Goal: Task Accomplishment & Management: Complete application form

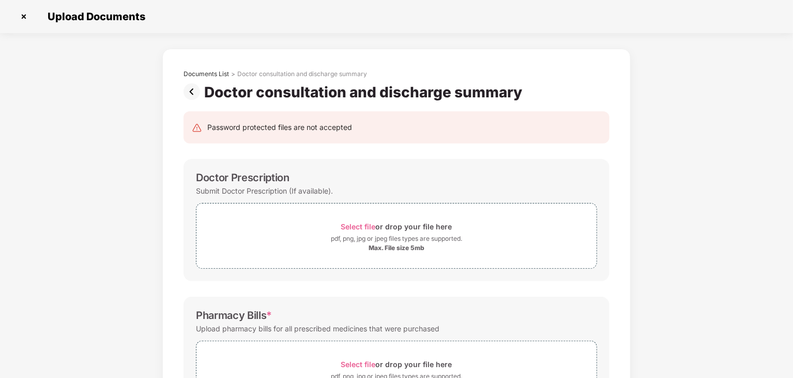
scroll to position [299, 0]
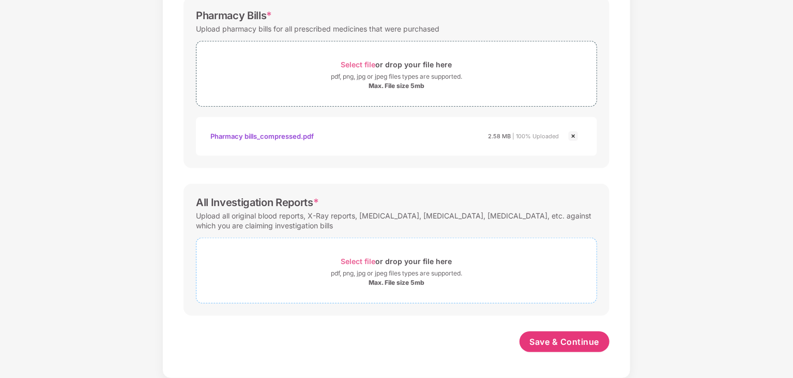
click at [428, 261] on div "Select file or drop your file here" at bounding box center [396, 261] width 111 height 14
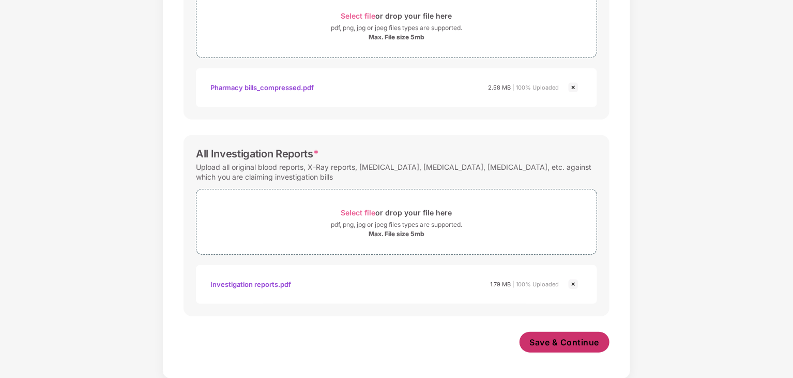
click at [559, 334] on button "Save & Continue" at bounding box center [565, 341] width 90 height 21
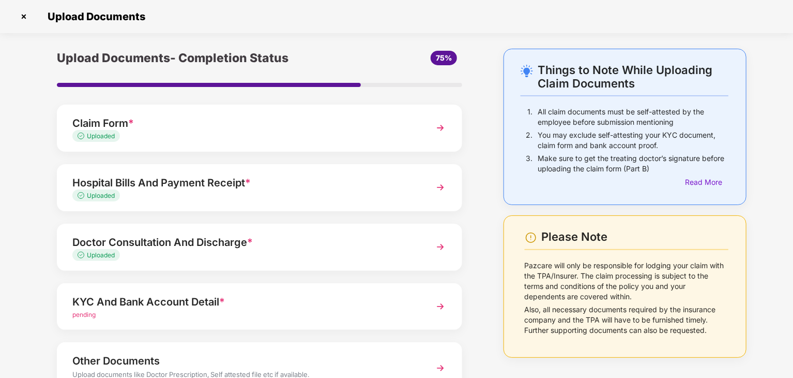
scroll to position [25, 0]
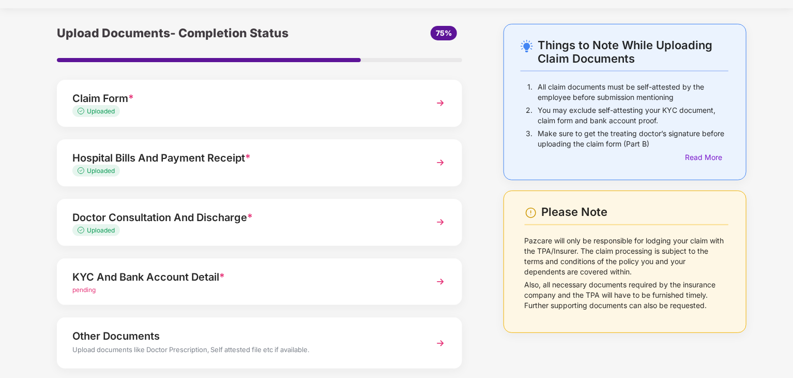
click at [441, 277] on img at bounding box center [440, 281] width 19 height 19
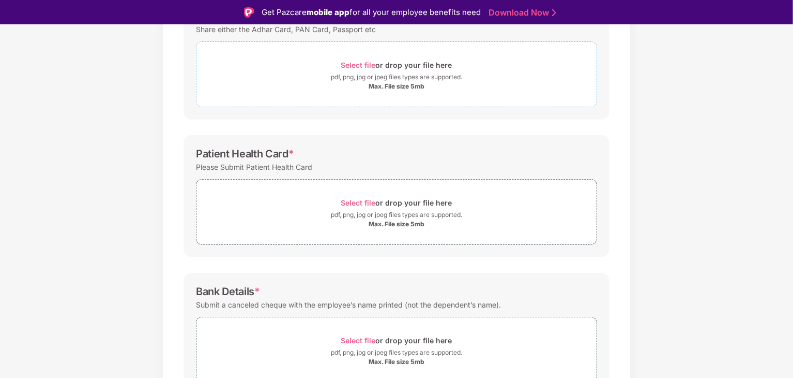
scroll to position [98, 0]
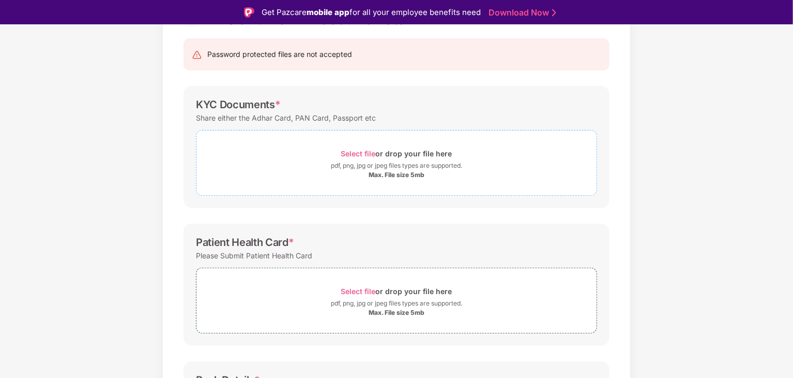
click at [415, 169] on div "pdf, png, jpg or jpeg files types are supported." at bounding box center [396, 165] width 131 height 10
click at [404, 164] on div "pdf, png, jpg or jpeg files types are supported." at bounding box center [396, 165] width 131 height 10
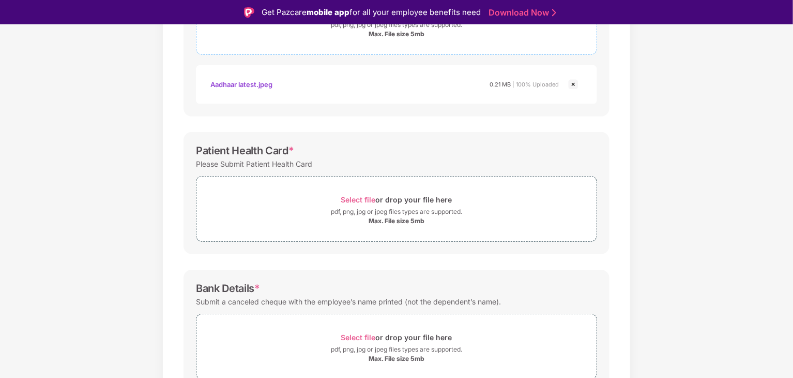
scroll to position [290, 0]
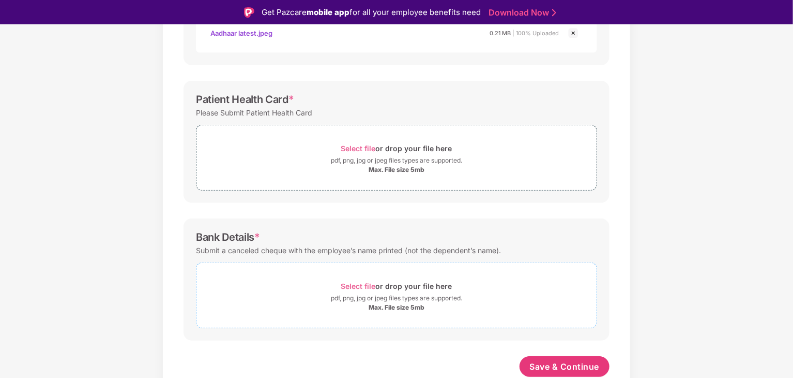
click at [396, 288] on div "Select file or drop your file here" at bounding box center [396, 286] width 111 height 14
click at [383, 288] on div "Select file or drop your file here" at bounding box center [396, 286] width 111 height 14
click at [290, 96] on span "*" at bounding box center [292, 99] width 6 height 12
click at [385, 164] on div "pdf, png, jpg or jpeg files types are supported." at bounding box center [396, 160] width 131 height 10
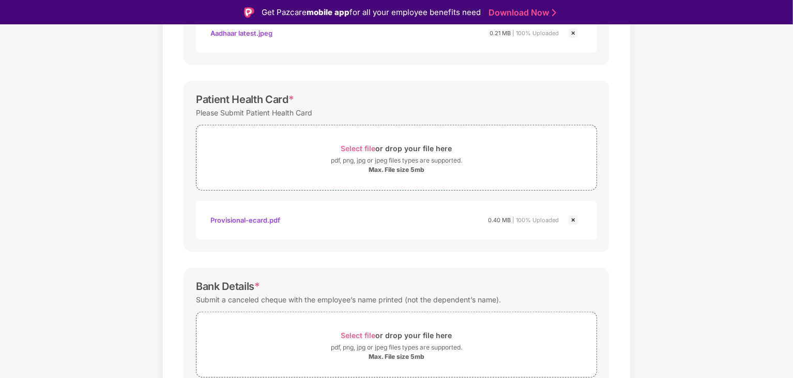
scroll to position [387, 0]
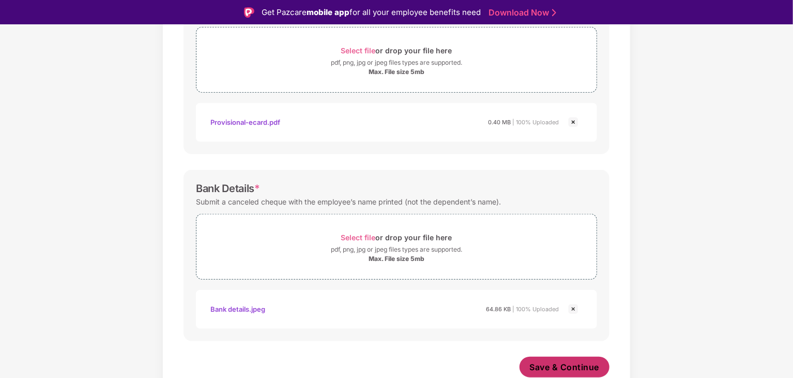
click at [563, 365] on span "Save & Continue" at bounding box center [565, 366] width 70 height 11
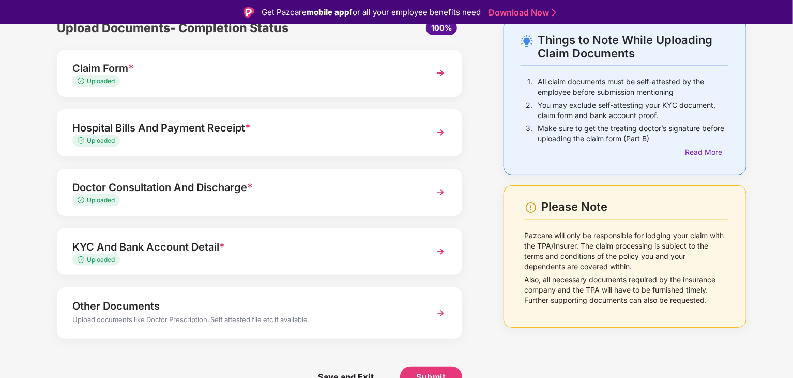
scroll to position [0, 0]
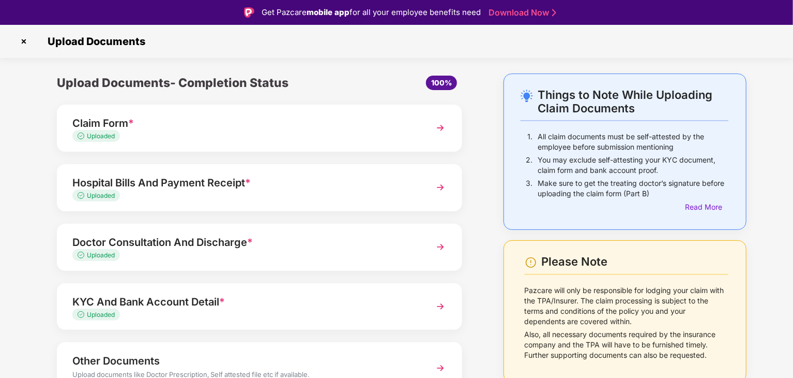
click at [445, 186] on img at bounding box center [440, 187] width 19 height 19
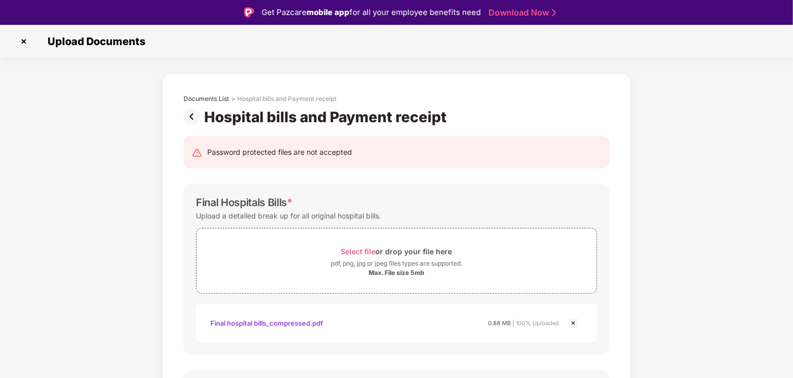
click at [192, 114] on img at bounding box center [194, 116] width 21 height 17
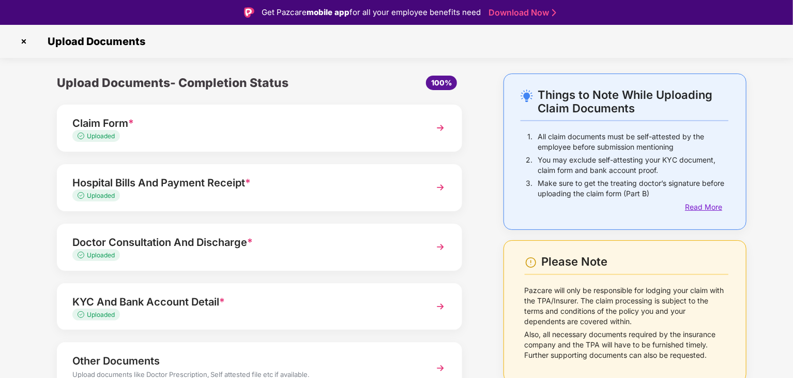
click at [712, 203] on div "Read More" at bounding box center [706, 206] width 43 height 11
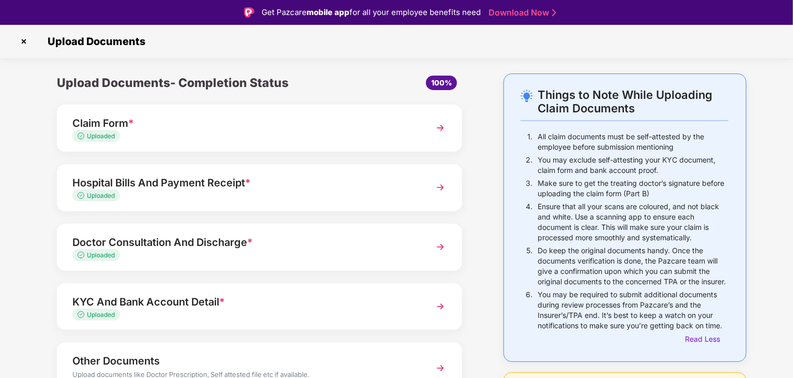
click at [434, 127] on img at bounding box center [440, 127] width 19 height 19
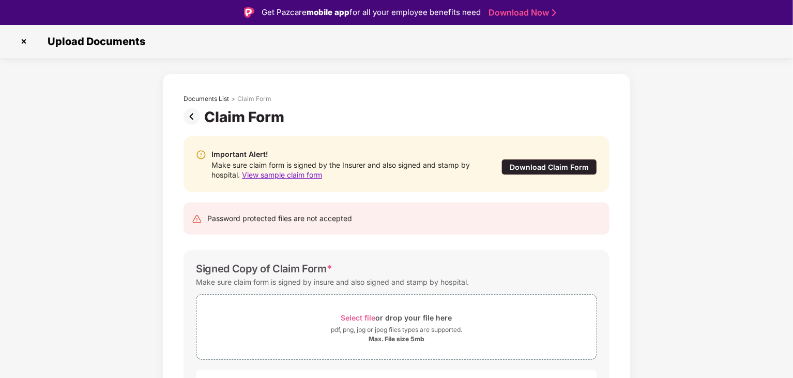
click at [535, 161] on div "Download Claim Form" at bounding box center [550, 167] width 96 height 16
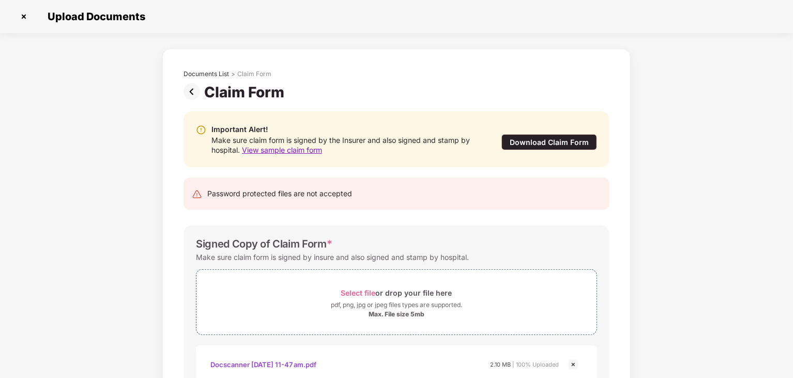
click at [21, 15] on img at bounding box center [24, 16] width 17 height 17
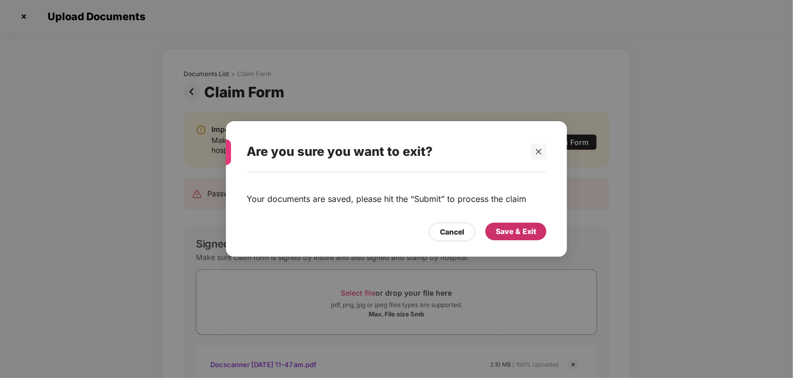
click at [522, 234] on div "Save & Exit" at bounding box center [516, 230] width 40 height 11
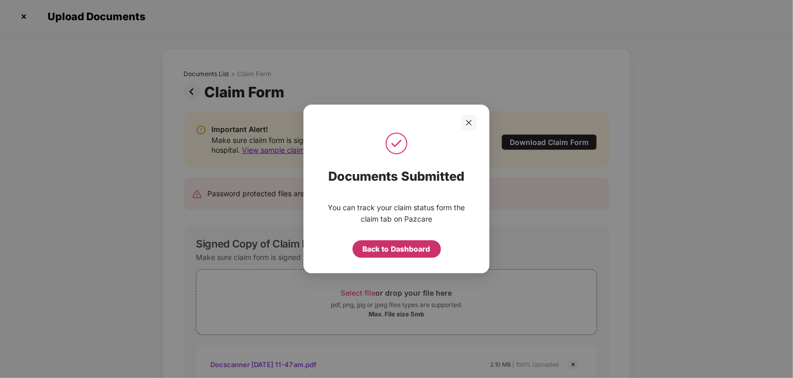
click at [390, 249] on div "Back to Dashboard" at bounding box center [397, 248] width 68 height 11
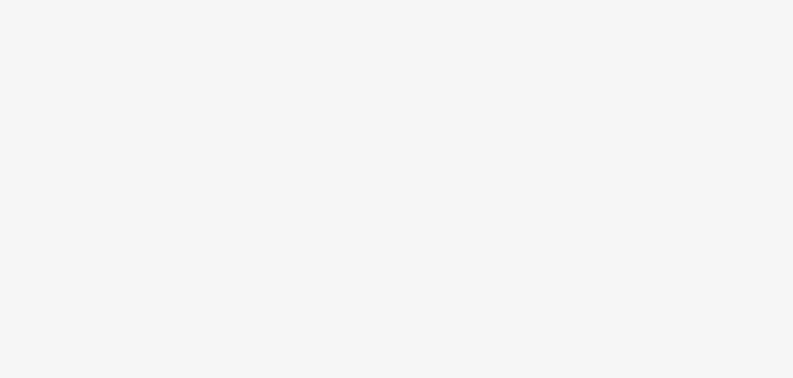
scroll to position [25, 0]
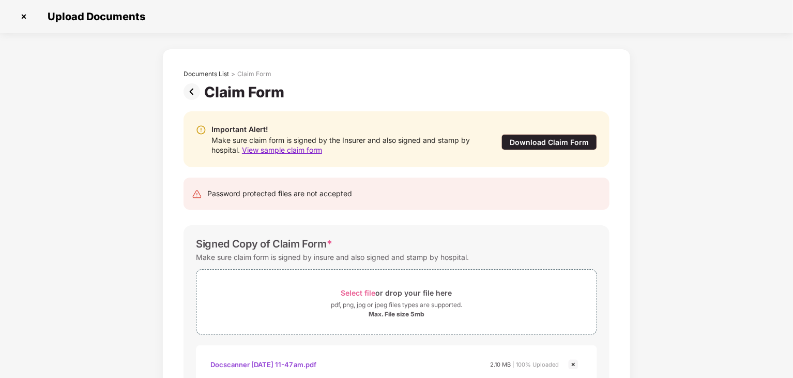
click at [27, 16] on img at bounding box center [24, 16] width 17 height 17
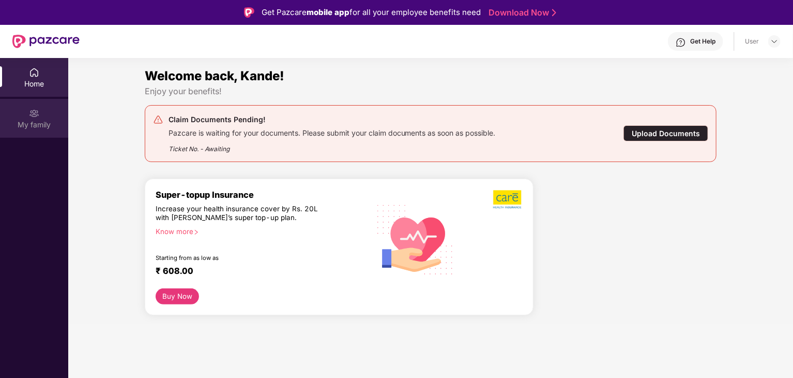
click at [29, 130] on div "My family" at bounding box center [34, 118] width 68 height 39
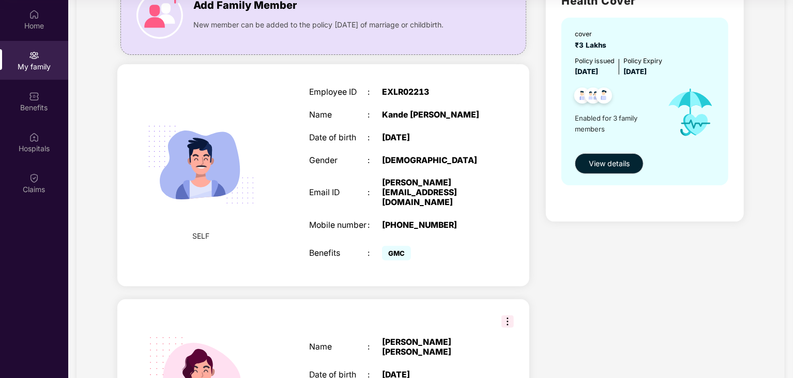
scroll to position [72, 0]
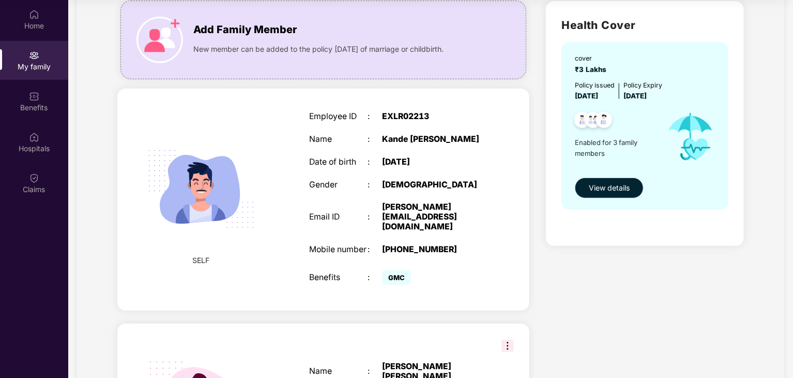
click at [606, 183] on span "View details" at bounding box center [609, 187] width 41 height 11
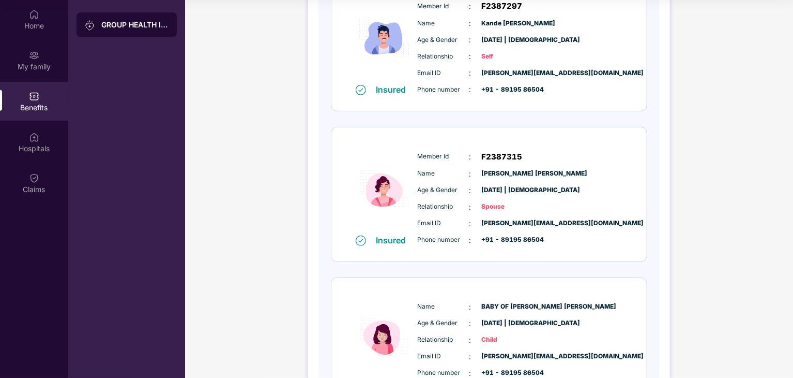
scroll to position [285, 0]
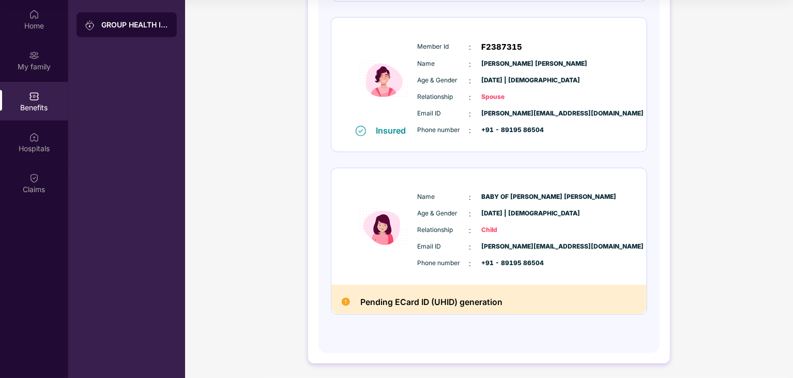
click at [488, 226] on span "Child" at bounding box center [508, 230] width 52 height 10
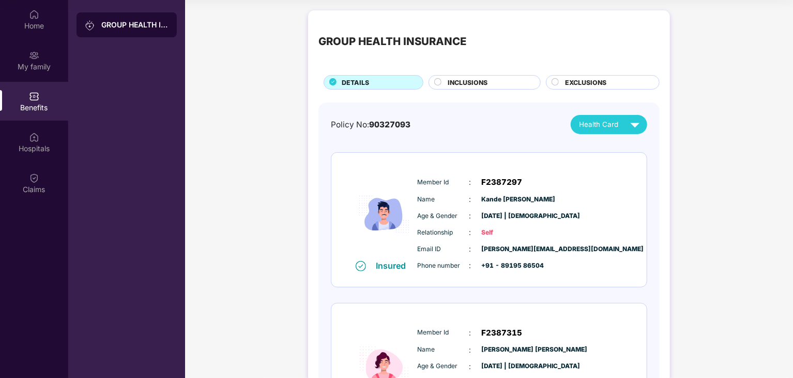
scroll to position [56, 0]
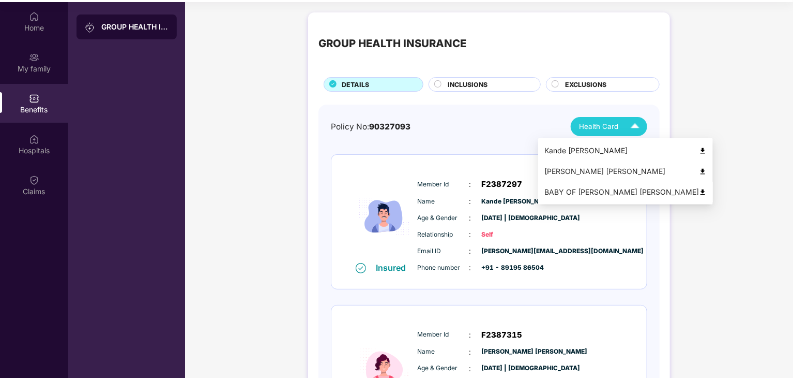
click at [594, 191] on div "BABY OF PATURU SIVA NIVEDITHA" at bounding box center [626, 191] width 162 height 11
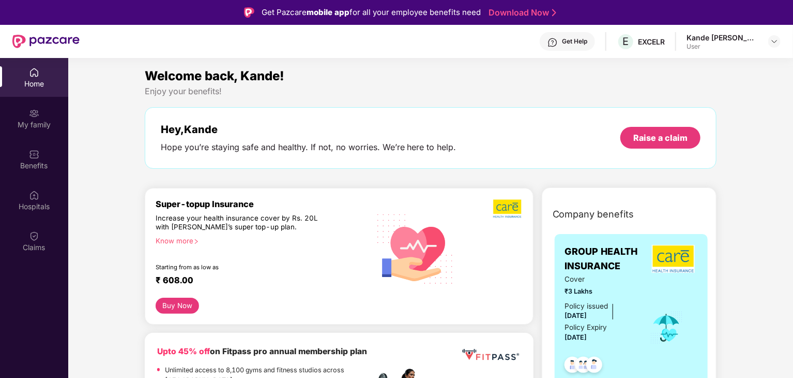
click at [33, 76] on img at bounding box center [34, 72] width 10 height 10
click at [32, 253] on div "Claims" at bounding box center [34, 240] width 68 height 39
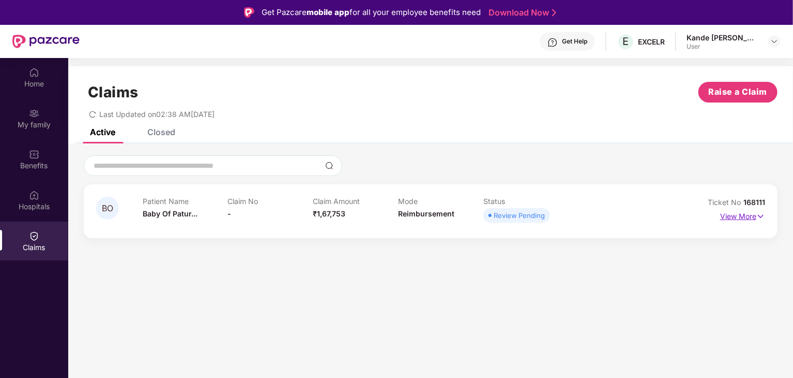
click at [762, 215] on img at bounding box center [761, 215] width 9 height 11
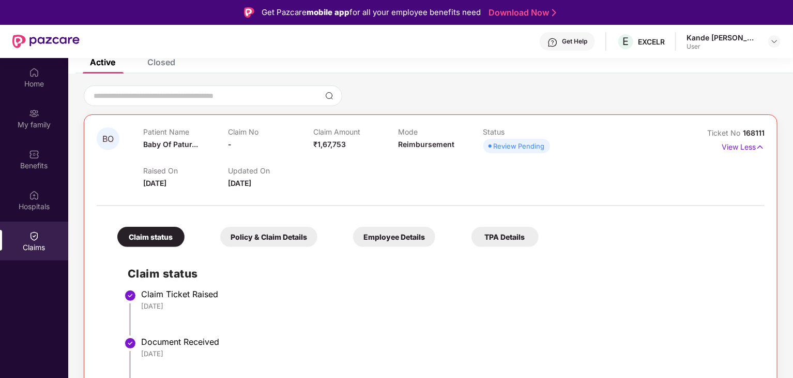
scroll to position [58, 0]
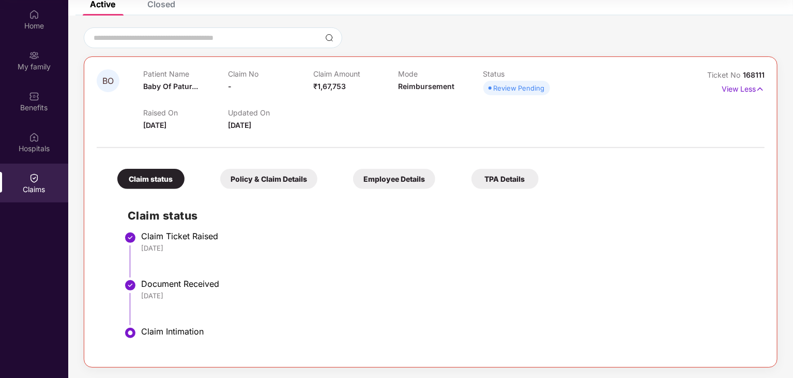
click at [283, 178] on div "Policy & Claim Details" at bounding box center [268, 179] width 97 height 20
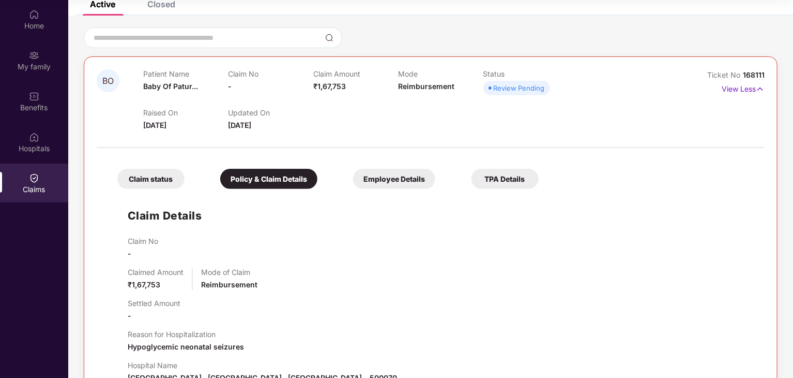
scroll to position [208, 0]
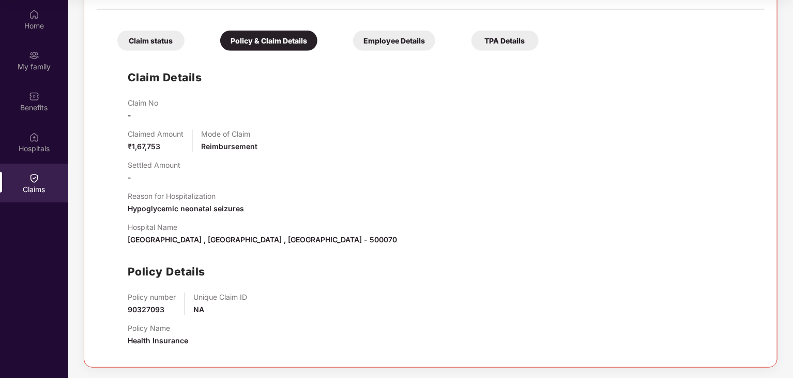
click at [374, 44] on div "Employee Details" at bounding box center [394, 41] width 82 height 20
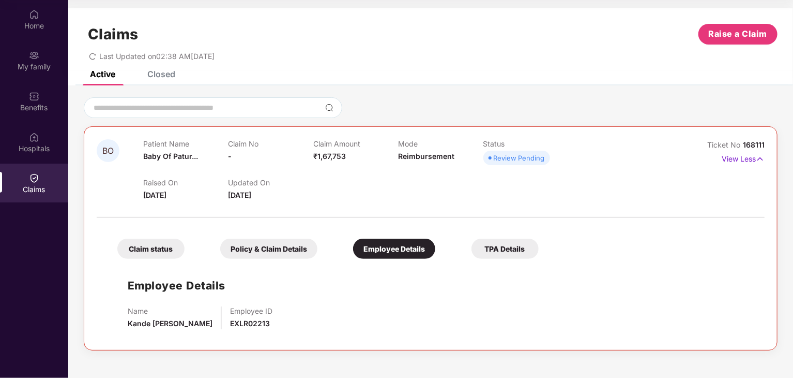
click at [486, 254] on div "TPA Details" at bounding box center [505, 248] width 67 height 20
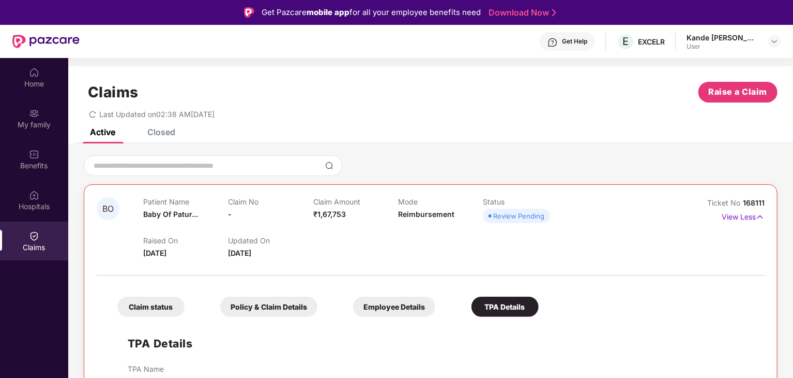
click at [165, 131] on div "Closed" at bounding box center [161, 132] width 28 height 10
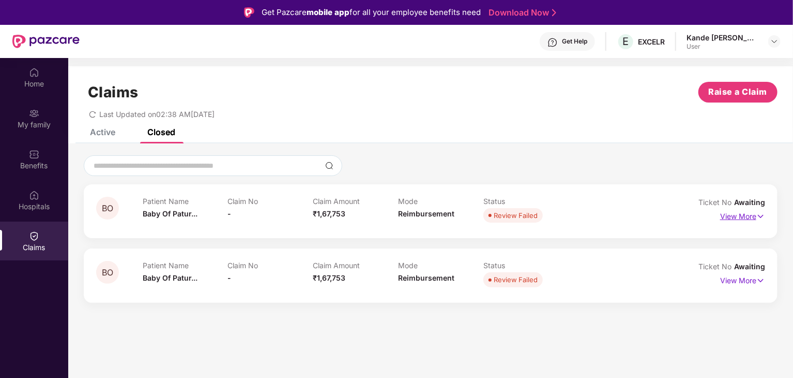
click at [763, 215] on img at bounding box center [761, 215] width 9 height 11
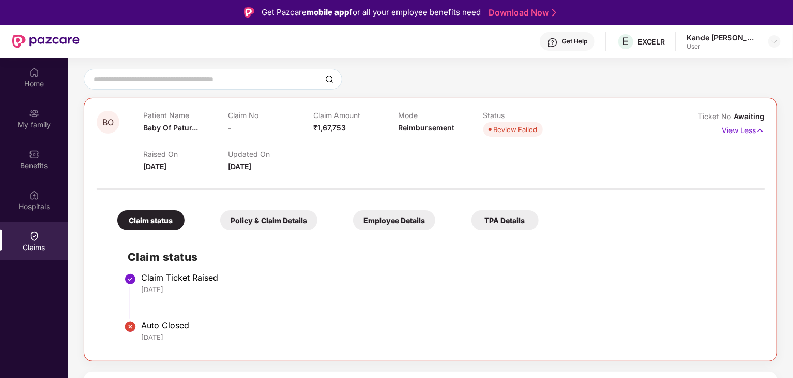
scroll to position [58, 0]
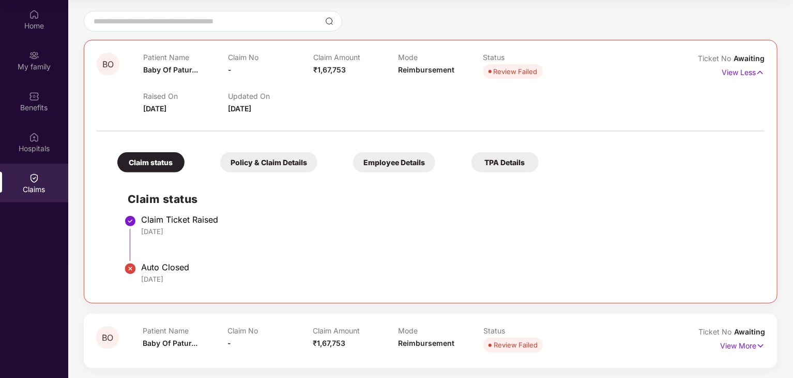
click at [228, 274] on div "23 Aug 2025" at bounding box center [447, 278] width 613 height 9
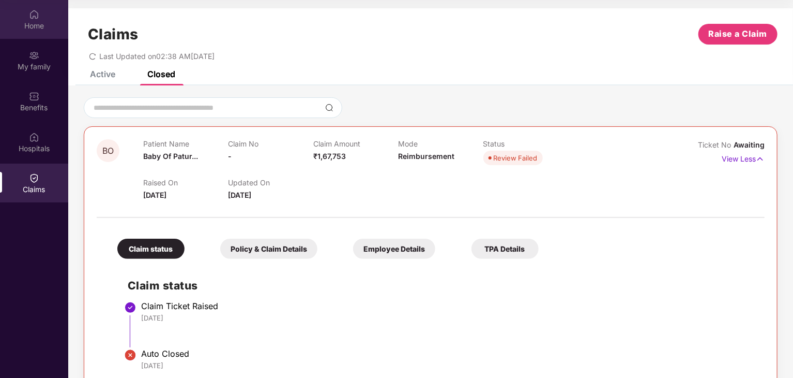
click at [35, 28] on div "Home" at bounding box center [34, 26] width 68 height 10
